Goal: Task Accomplishment & Management: Manage account settings

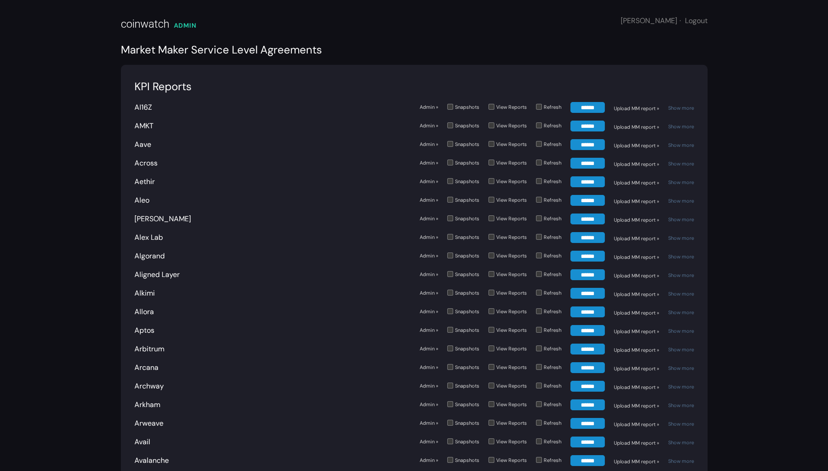
scroll to position [1311, 0]
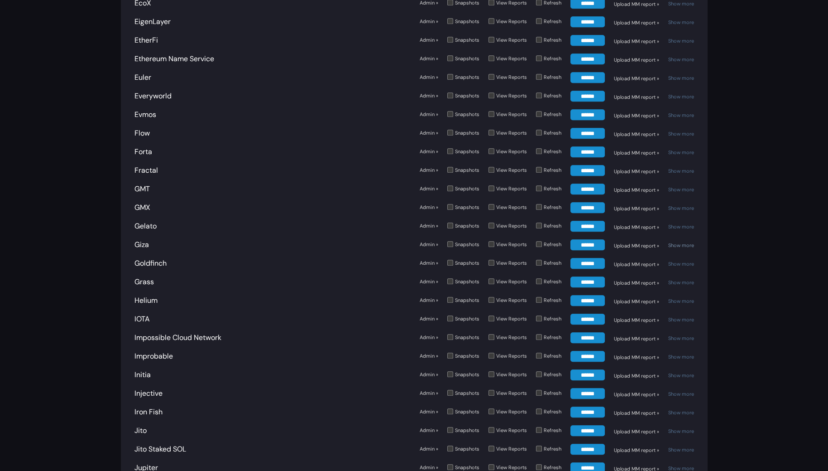
click at [674, 242] on link "Show more" at bounding box center [682, 245] width 26 height 6
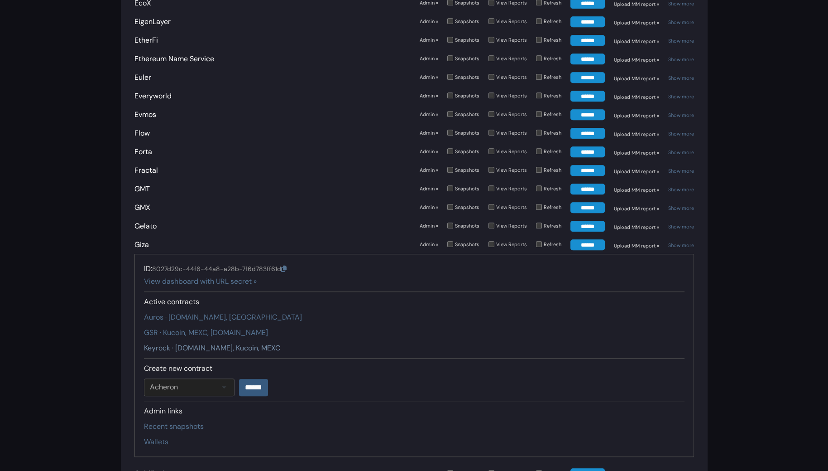
click at [189, 343] on link "Keyrock · Gate.io, Kucoin, MEXC" at bounding box center [212, 348] width 136 height 10
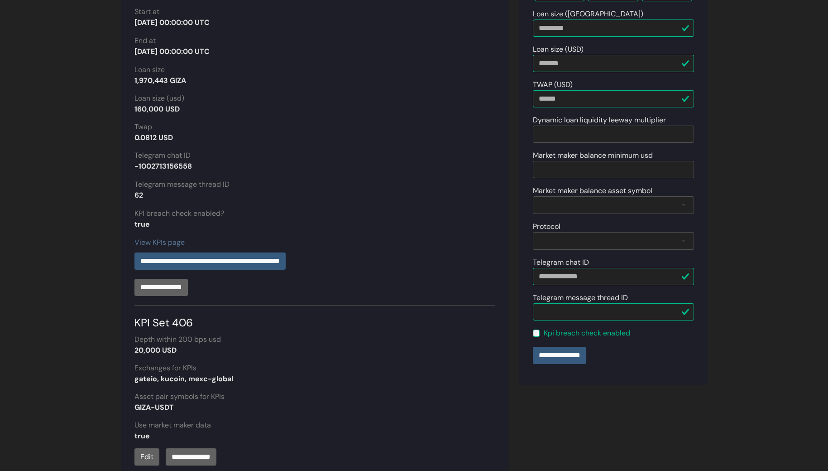
scroll to position [195, 0]
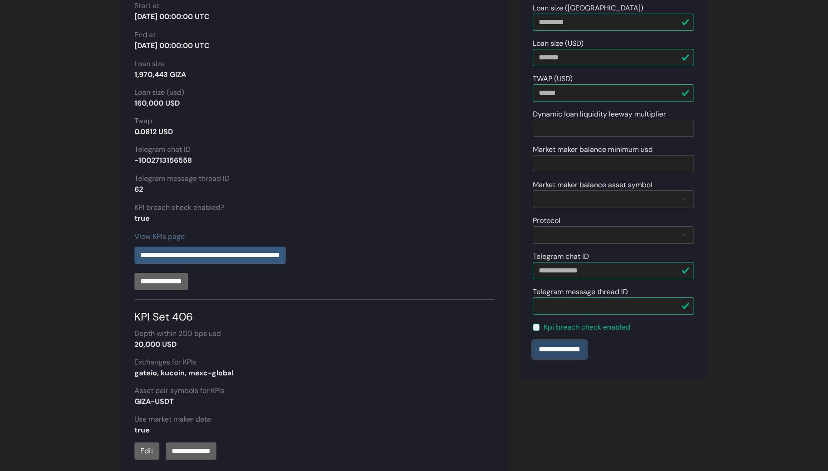
click at [552, 343] on input "**********" at bounding box center [559, 349] width 53 height 17
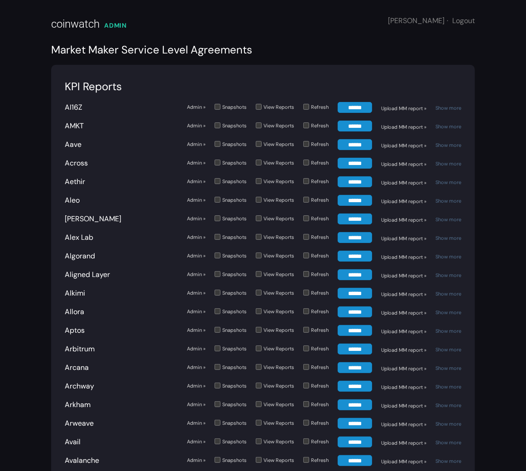
scroll to position [2696, 0]
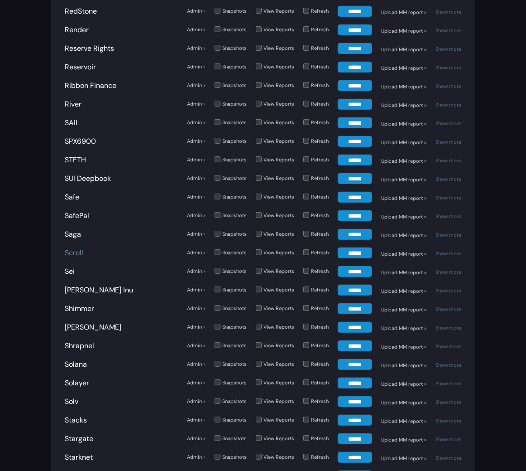
click at [76, 248] on link "Scroll" at bounding box center [74, 253] width 19 height 10
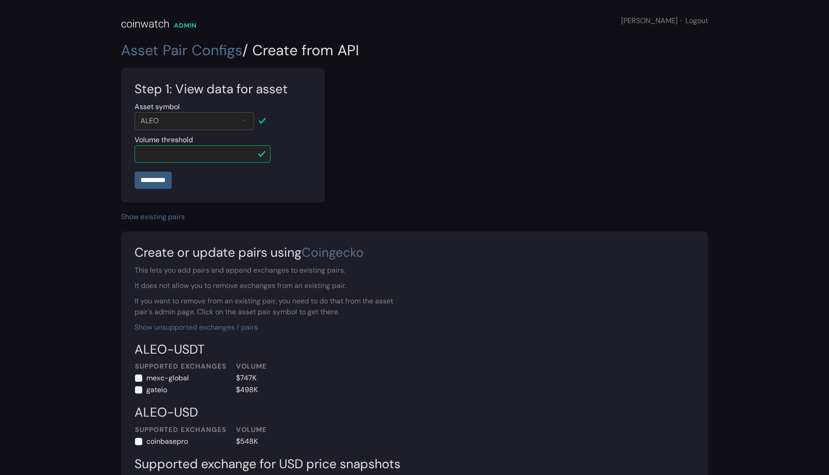
scroll to position [198, 0]
